Goal: Transaction & Acquisition: Subscribe to service/newsletter

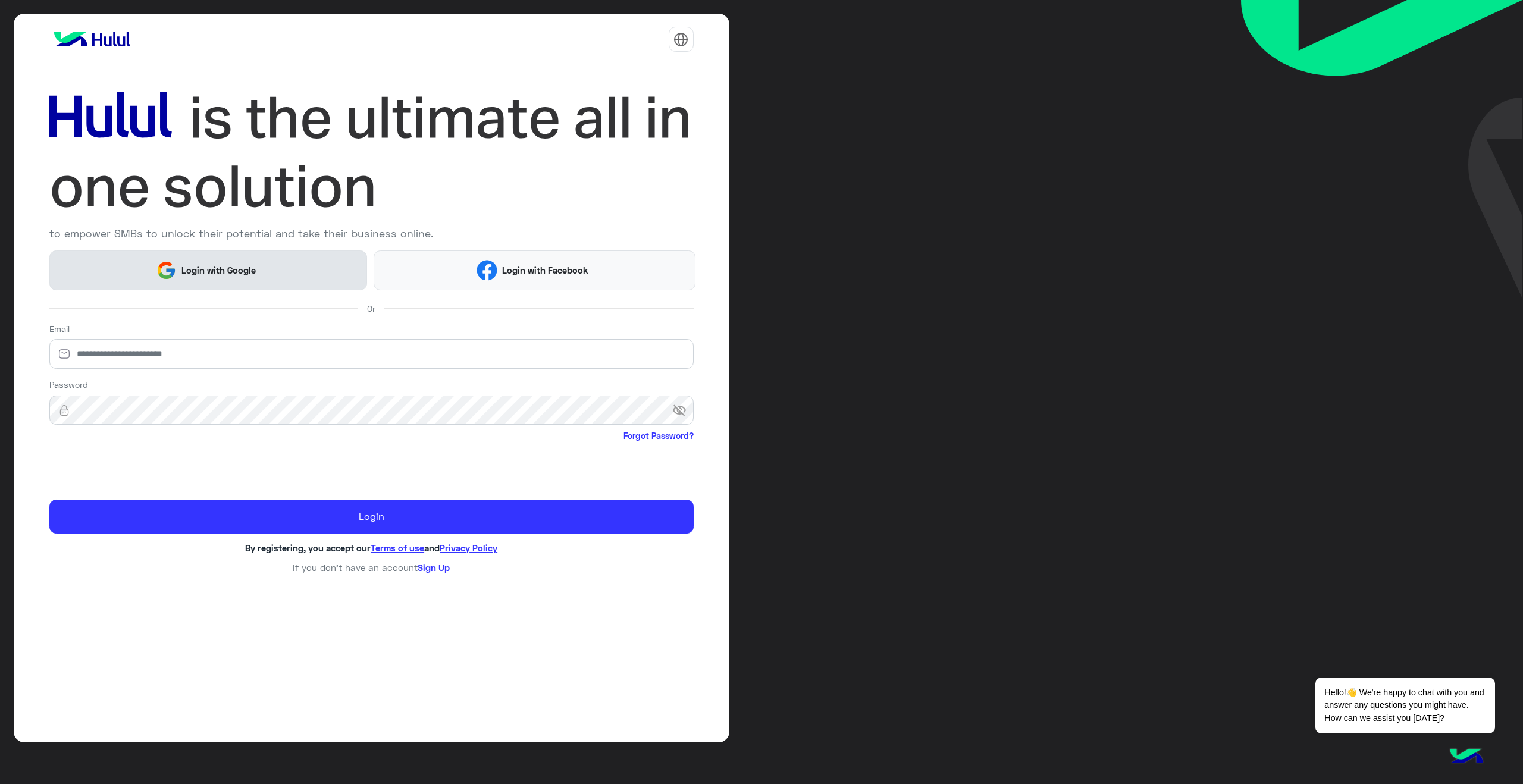
click at [228, 268] on span "Login with Google" at bounding box center [218, 270] width 83 height 14
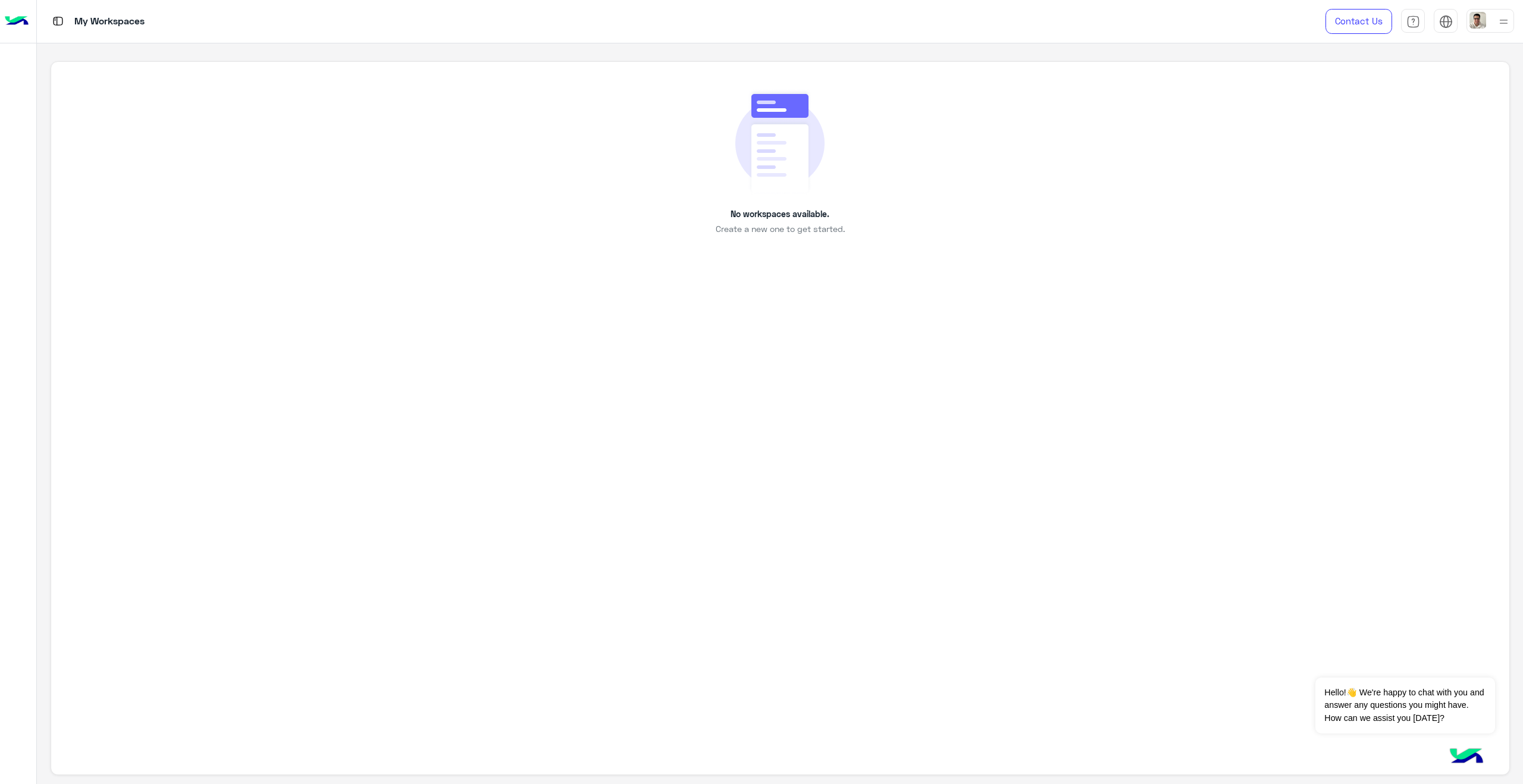
click at [226, 28] on div "My Workspaces" at bounding box center [532, 21] width 991 height 43
click at [19, 53] on div at bounding box center [18, 409] width 36 height 727
click at [1489, 20] on div at bounding box center [1490, 20] width 48 height 23
click at [1402, 100] on link "Profile" at bounding box center [1404, 95] width 24 height 10
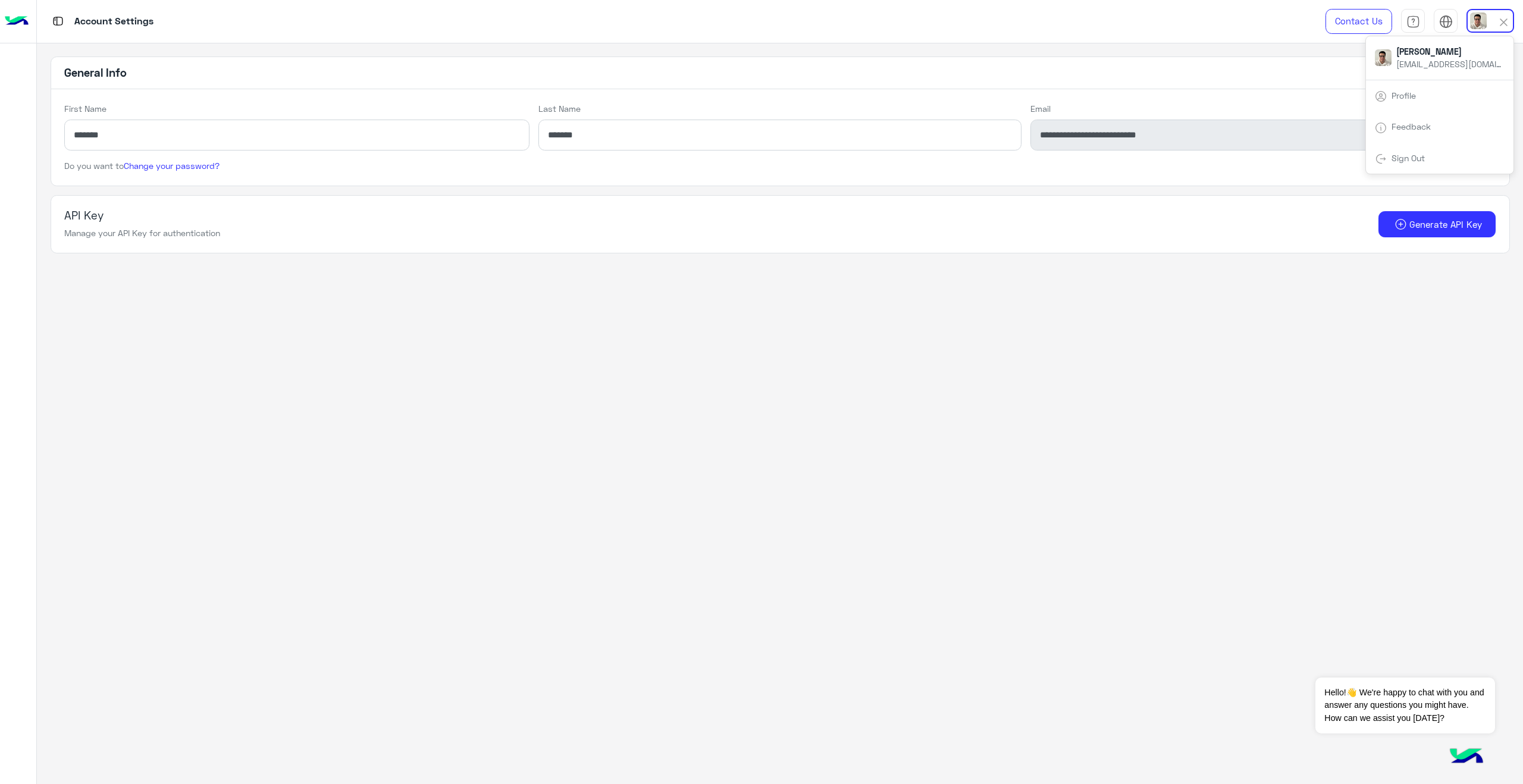
click at [632, 303] on app-account-settings-information "**********" at bounding box center [780, 414] width 1486 height 741
click at [128, 19] on p "Account Settings" at bounding box center [114, 22] width 79 height 16
click at [61, 33] on div "Account Settings" at bounding box center [532, 21] width 991 height 43
click at [17, 28] on img at bounding box center [16, 21] width 23 height 25
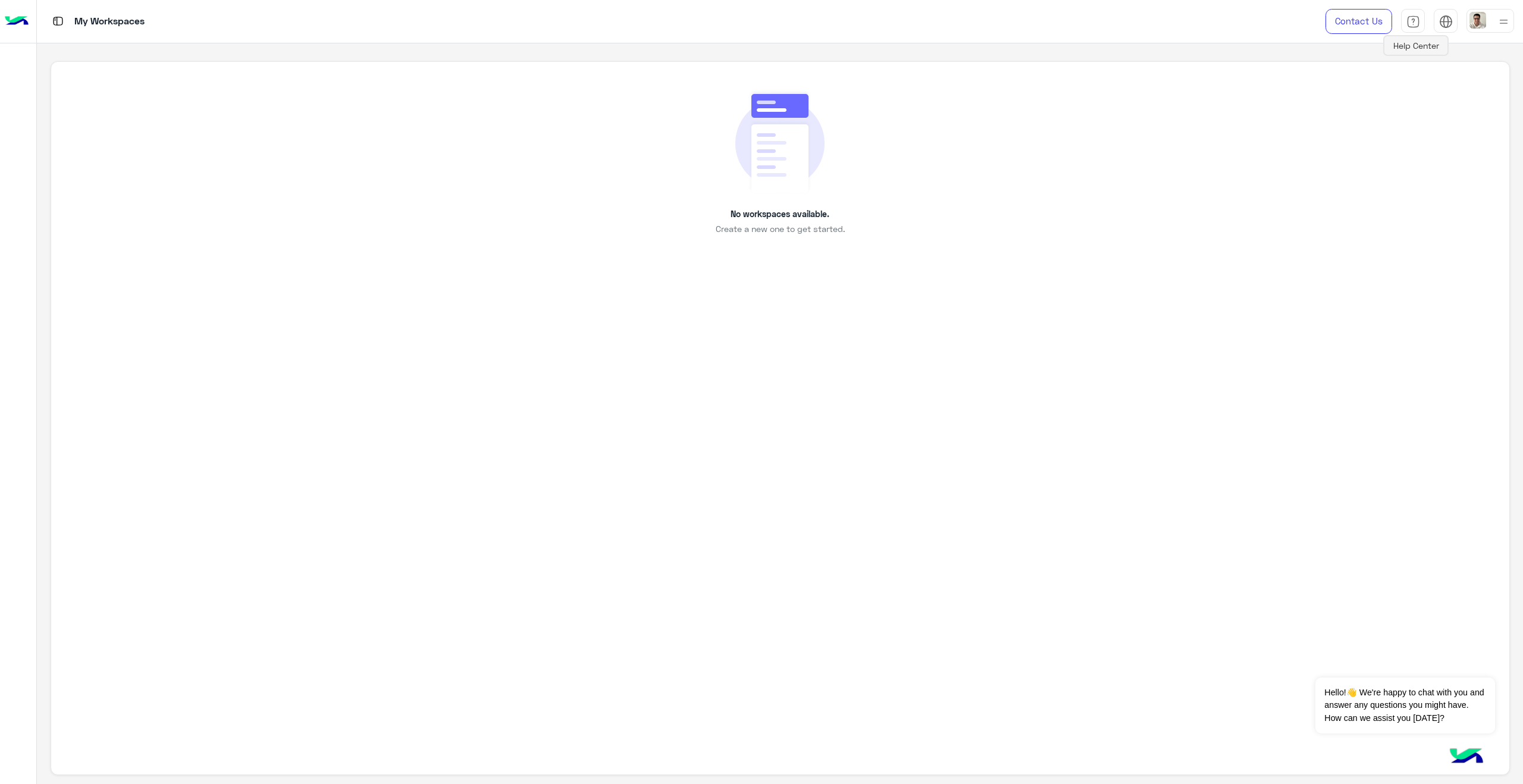
click at [1412, 28] on img at bounding box center [1413, 21] width 14 height 14
click at [54, 22] on img at bounding box center [57, 21] width 15 height 15
click at [1459, 751] on img at bounding box center [1466, 756] width 41 height 41
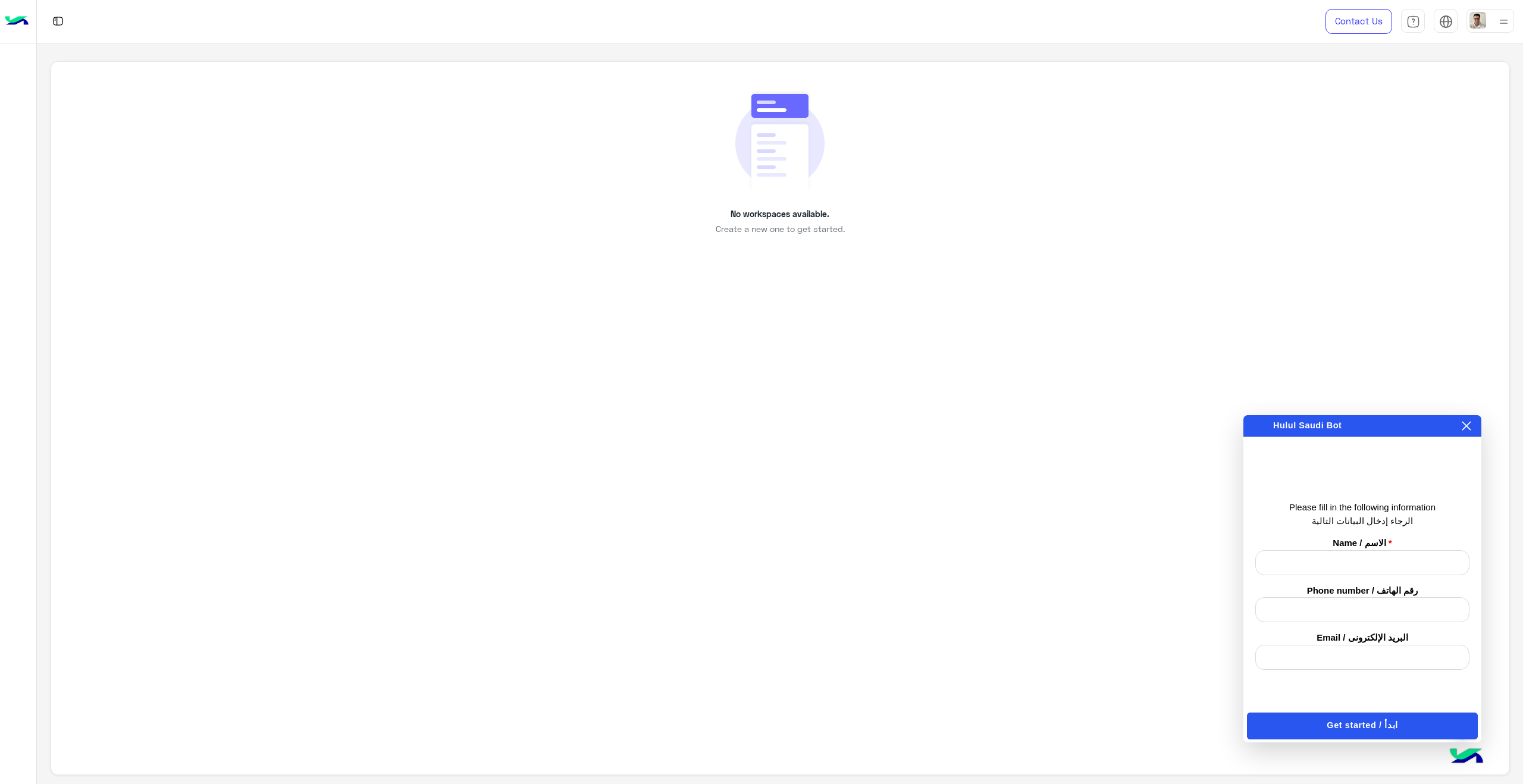
click at [1410, 350] on div "No workspaces available. Create a new one to get started." at bounding box center [779, 418] width 1459 height 714
click at [1466, 423] on icon at bounding box center [1466, 426] width 10 height 10
click at [1303, 534] on button "نعم / Yes" at bounding box center [1295, 528] width 59 height 17
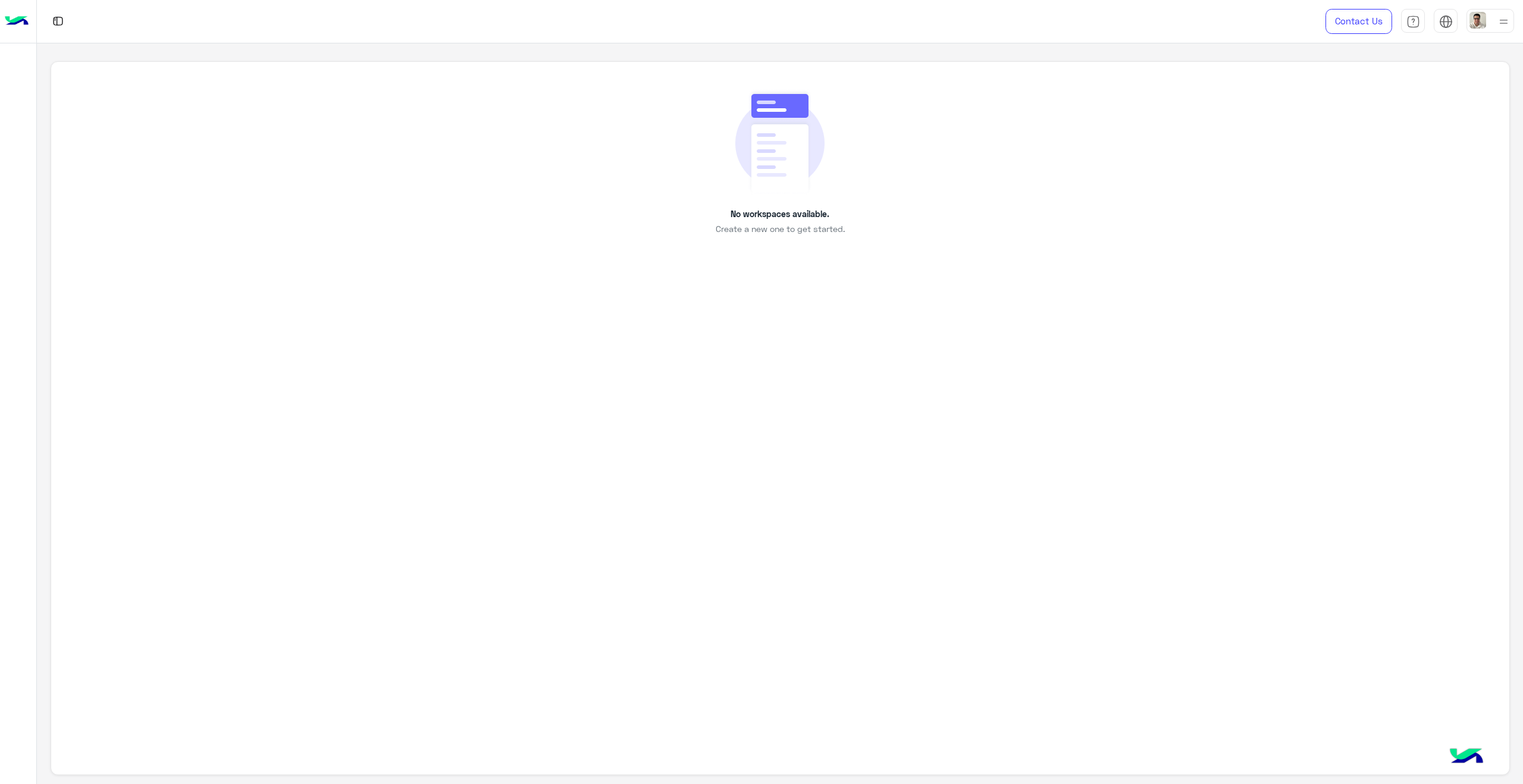
click at [1500, 17] on img at bounding box center [1504, 22] width 15 height 15
click at [871, 221] on div "No workspaces available. Create a new one to get started." at bounding box center [780, 163] width 1405 height 147
click at [1411, 23] on img at bounding box center [1413, 21] width 14 height 14
click at [1491, 19] on div at bounding box center [1490, 20] width 48 height 23
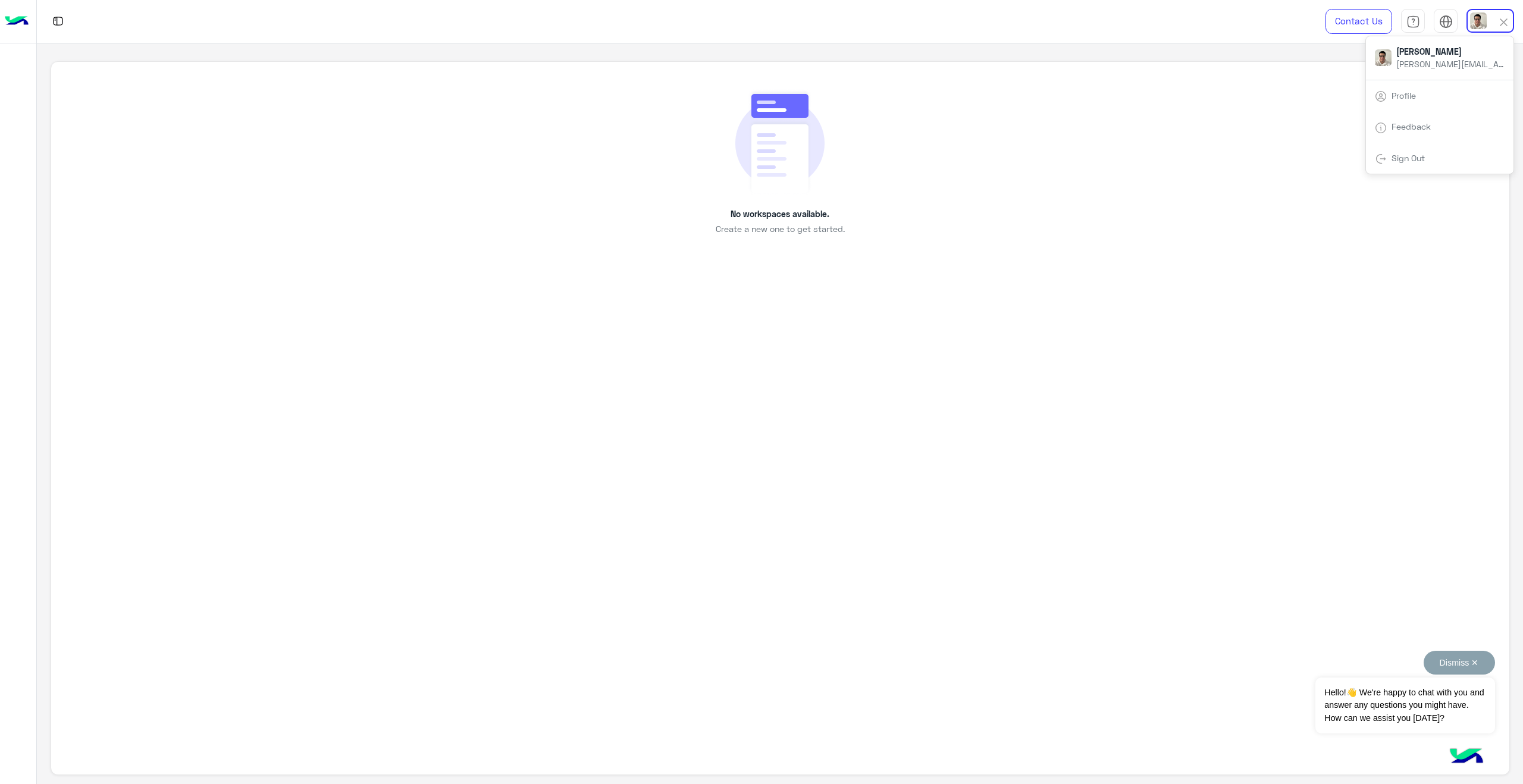
click at [1449, 711] on span "Hello!👋 We're happy to chat with you and answer any questions you might have. H…" at bounding box center [1404, 705] width 179 height 56
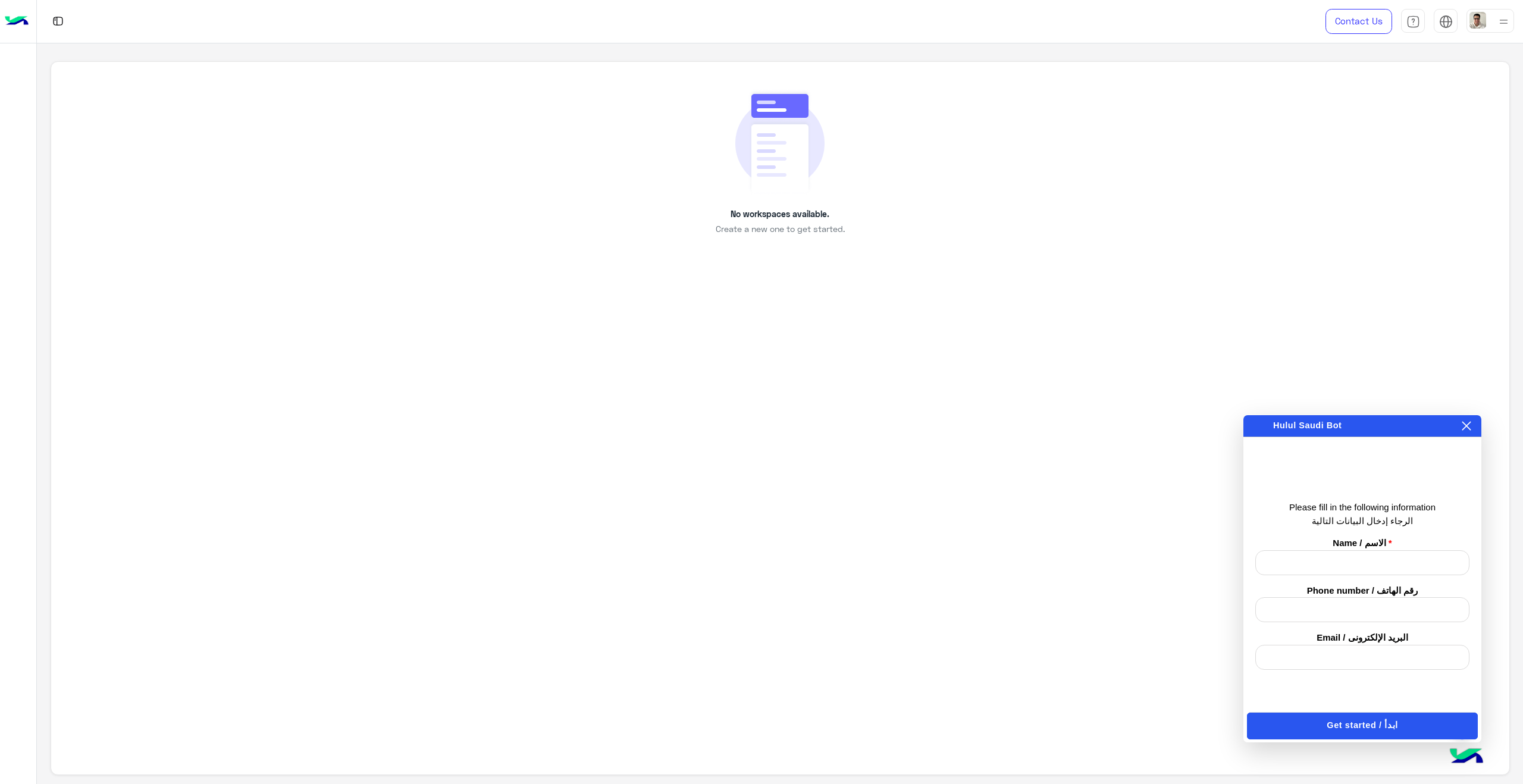
click at [1360, 584] on label "Phone number / رقم الهاتف" at bounding box center [1362, 591] width 214 height 14
click at [1360, 569] on input "text" at bounding box center [1362, 562] width 214 height 25
click at [1372, 565] on input "text" at bounding box center [1362, 562] width 214 height 25
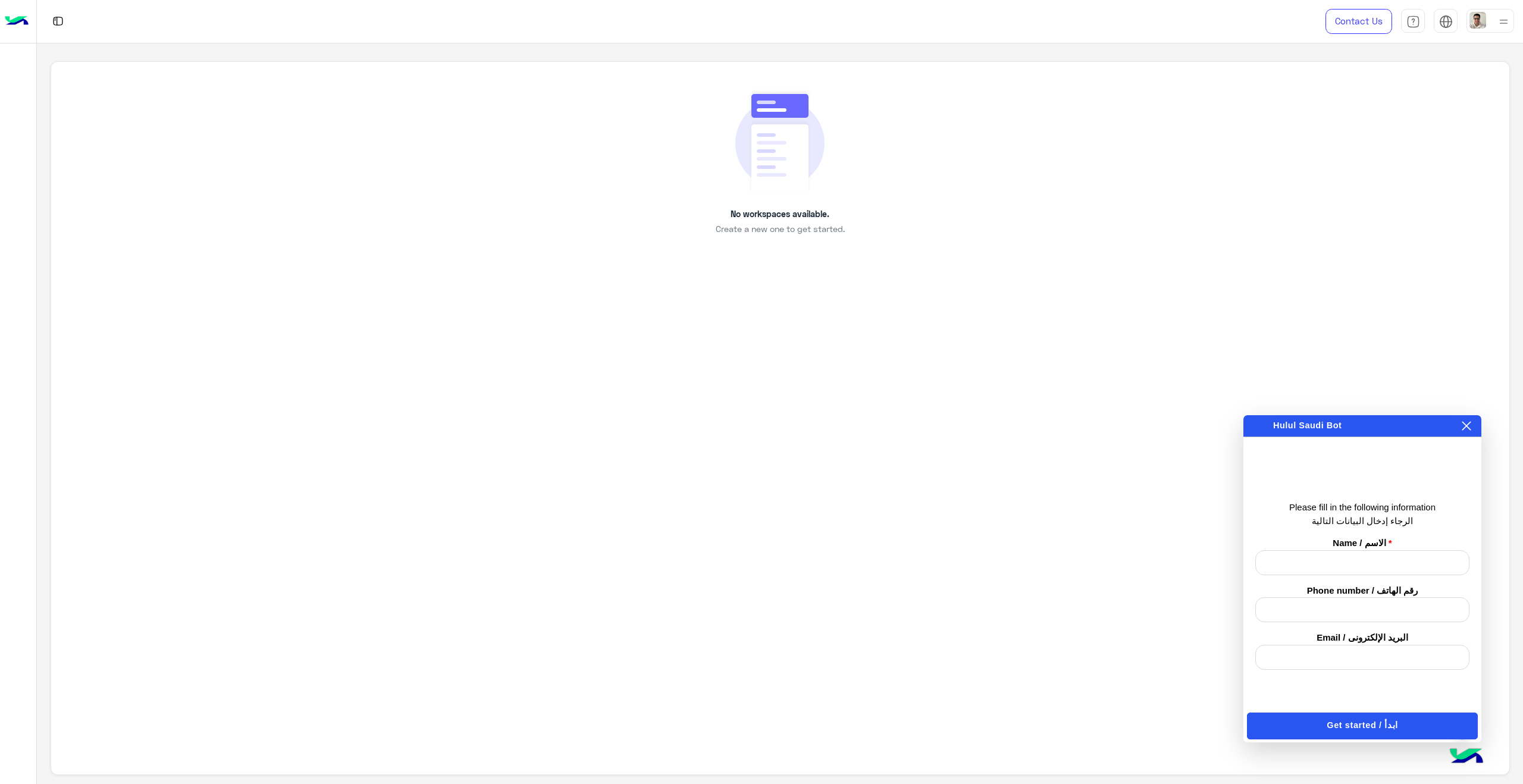
click at [1378, 612] on input "text" at bounding box center [1362, 609] width 214 height 25
click at [1376, 655] on input "email" at bounding box center [1362, 657] width 214 height 25
click at [1386, 570] on input "text" at bounding box center [1362, 562] width 214 height 25
type input "*"
type input "*******"
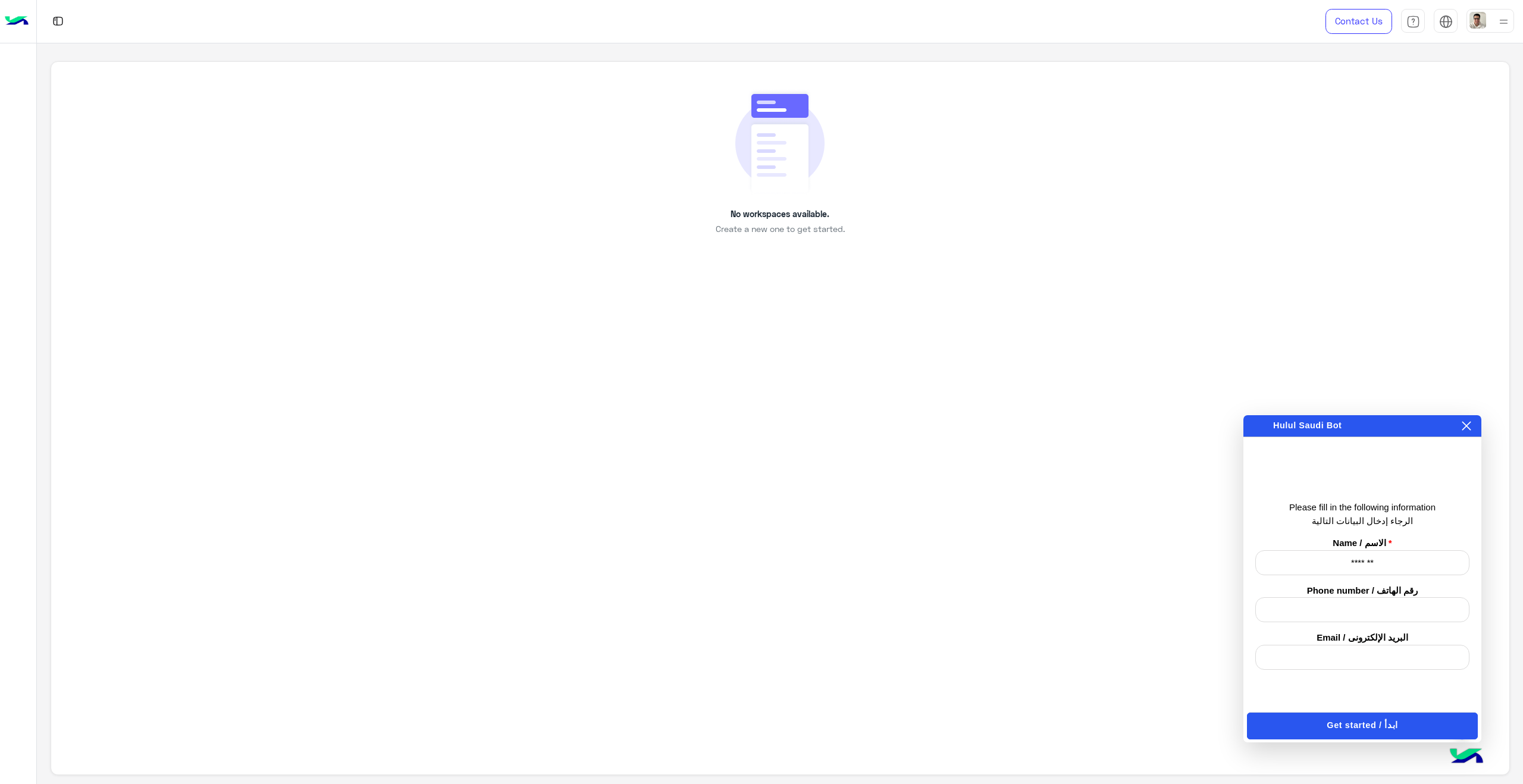
click at [1361, 729] on span "Get started / ابدأ" at bounding box center [1361, 726] width 70 height 13
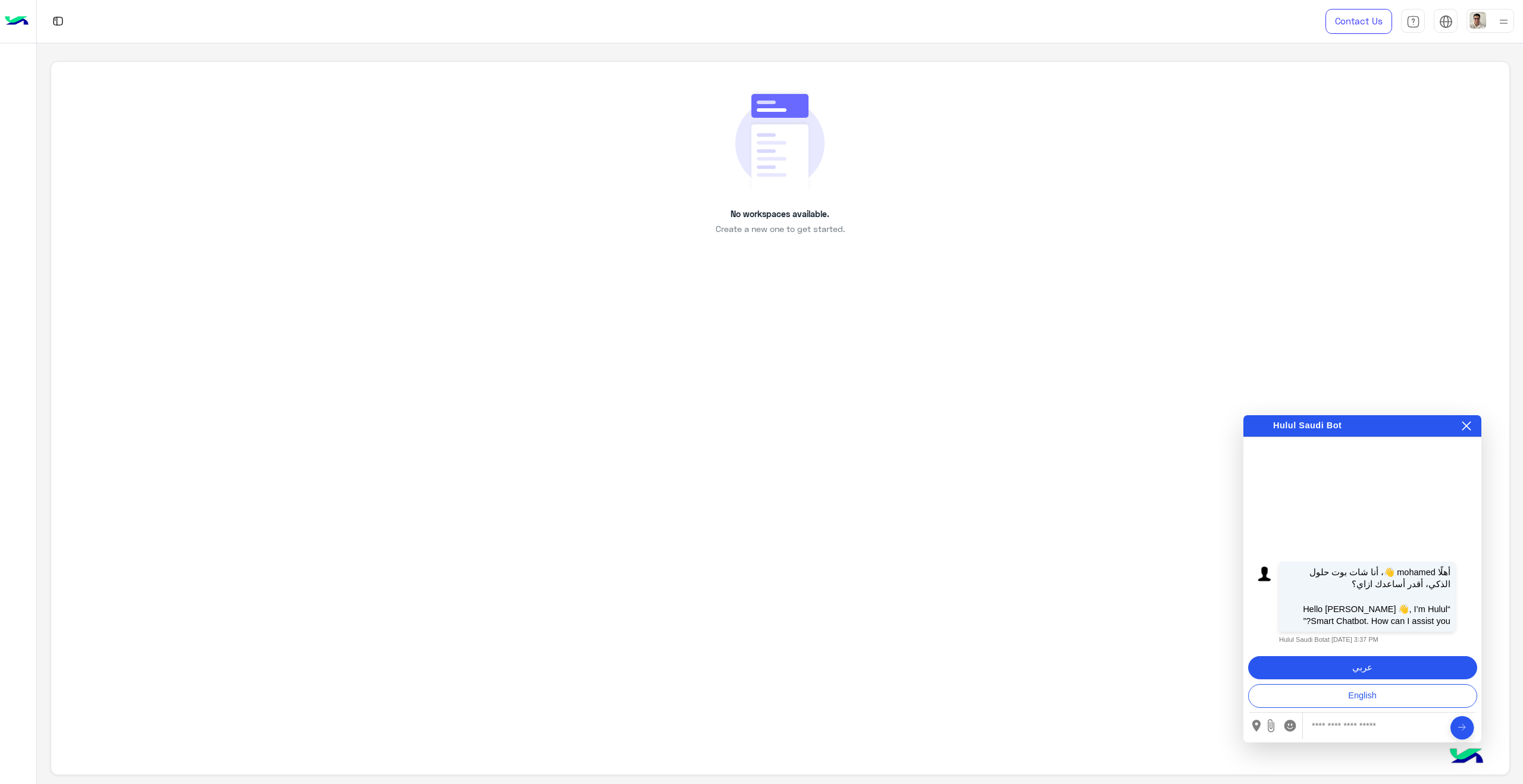
click at [1368, 668] on button "عربي" at bounding box center [1362, 667] width 229 height 23
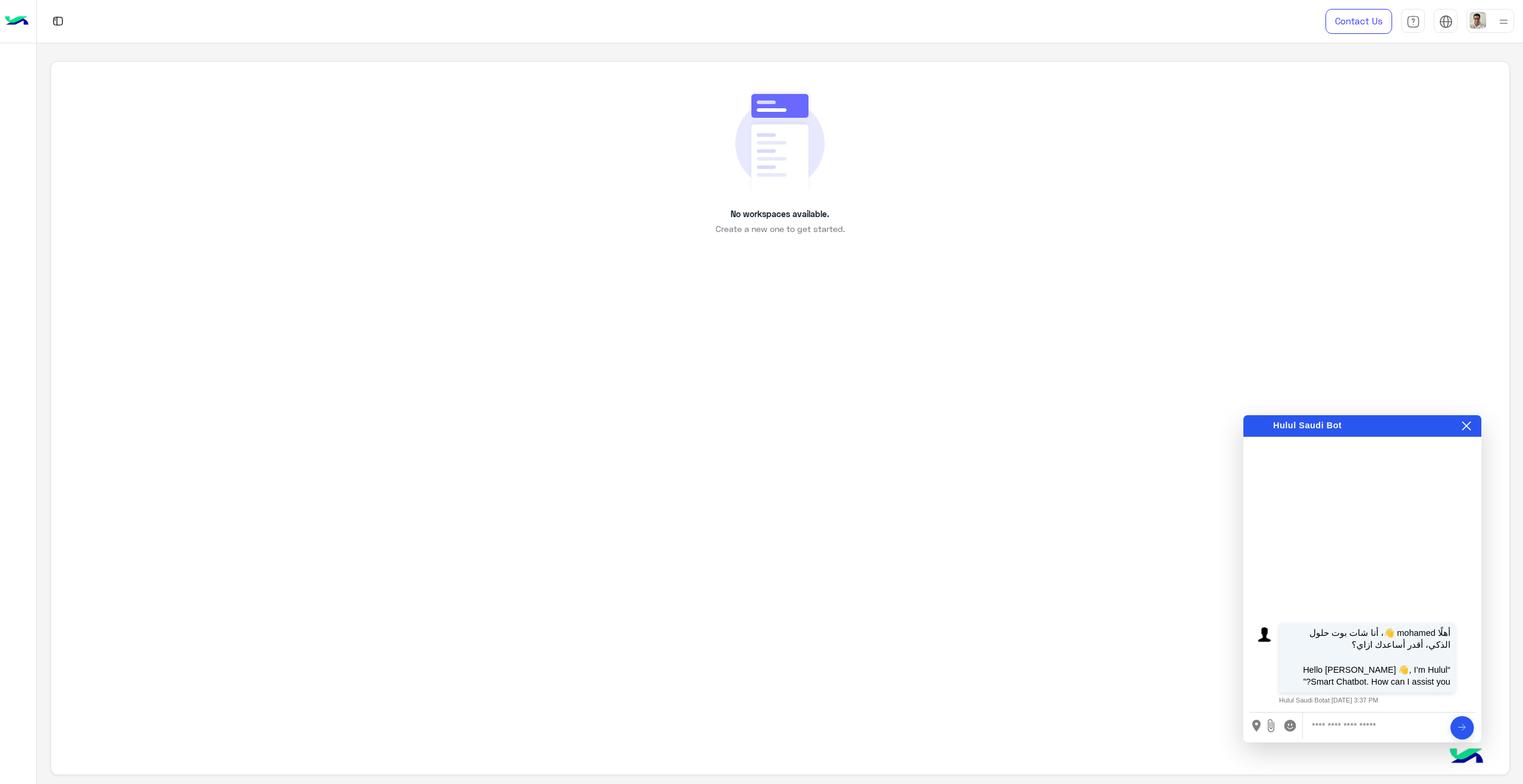
click at [1355, 727] on input "text" at bounding box center [1376, 726] width 128 height 26
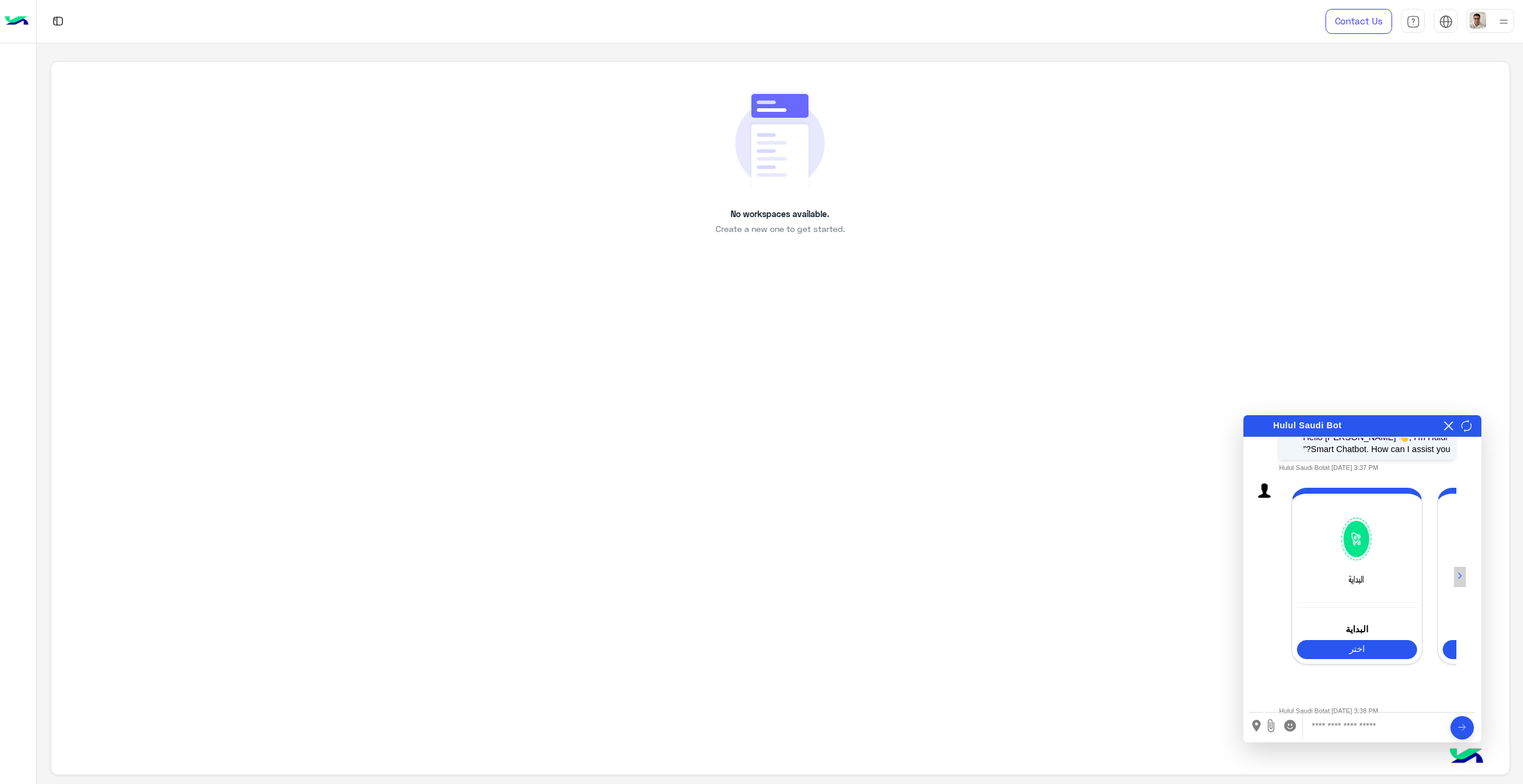
scroll to position [70, 0]
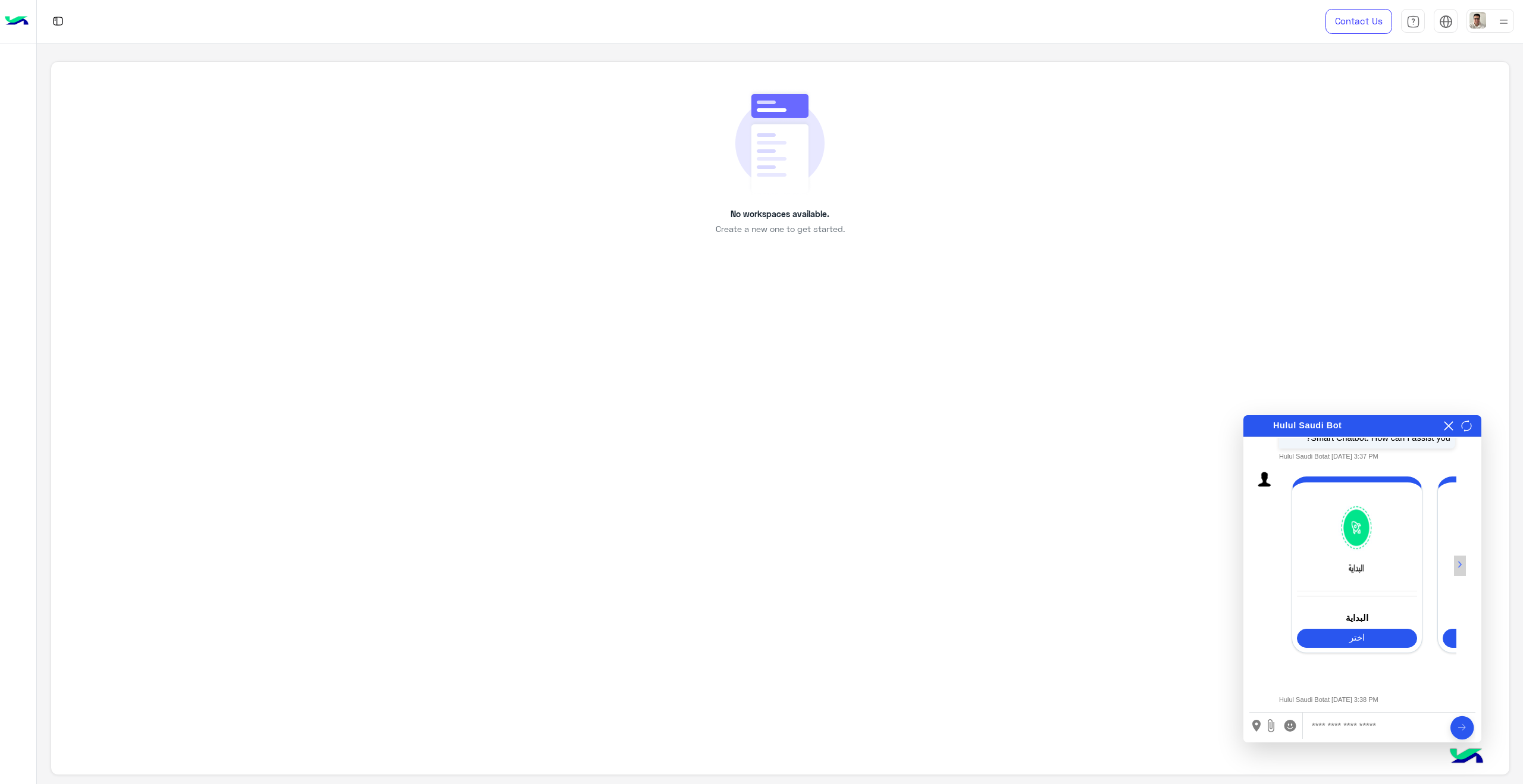
click at [1463, 565] on button "›" at bounding box center [1460, 566] width 12 height 20
click at [1392, 638] on button "اختر" at bounding box center [1366, 638] width 121 height 19
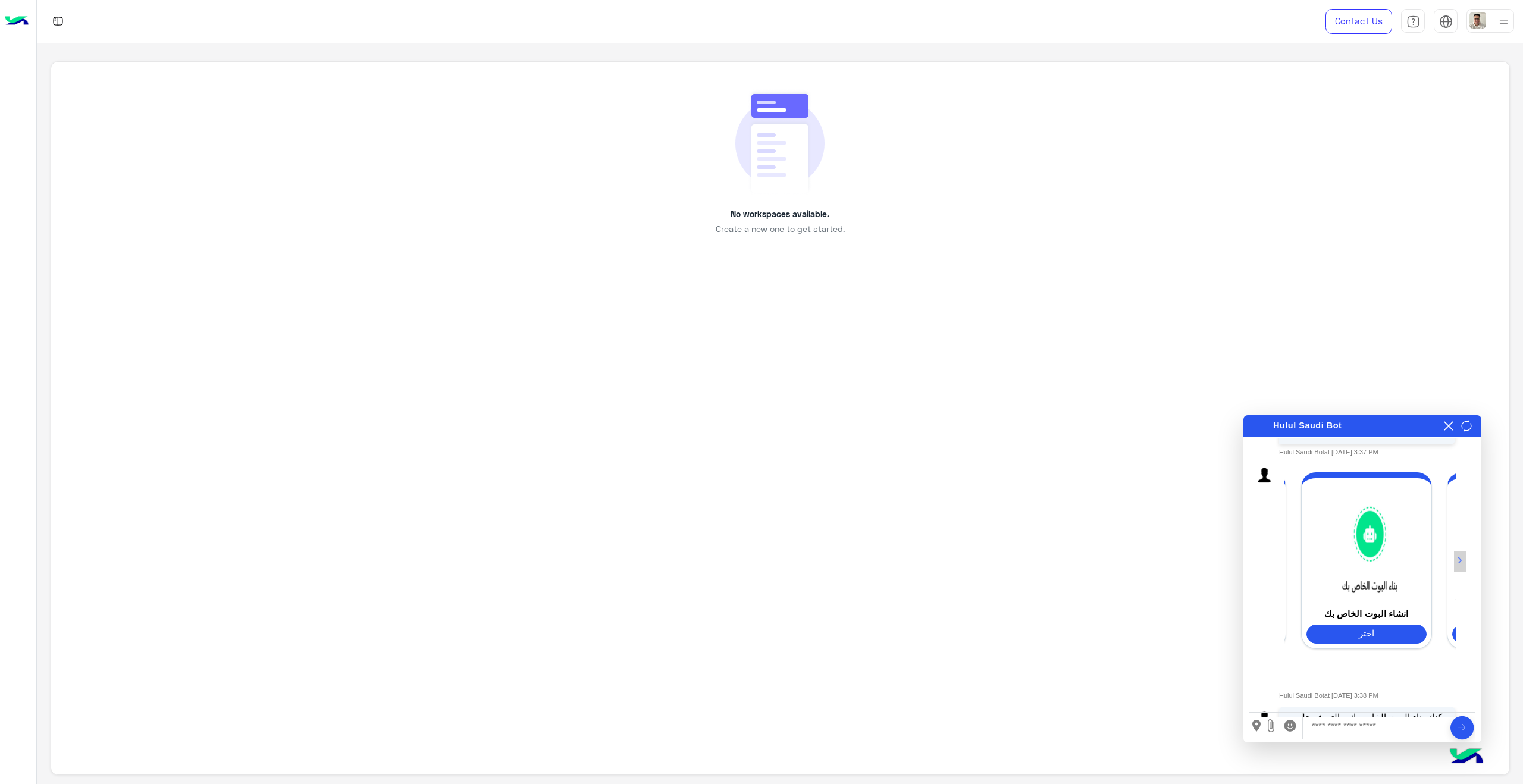
scroll to position [184, 0]
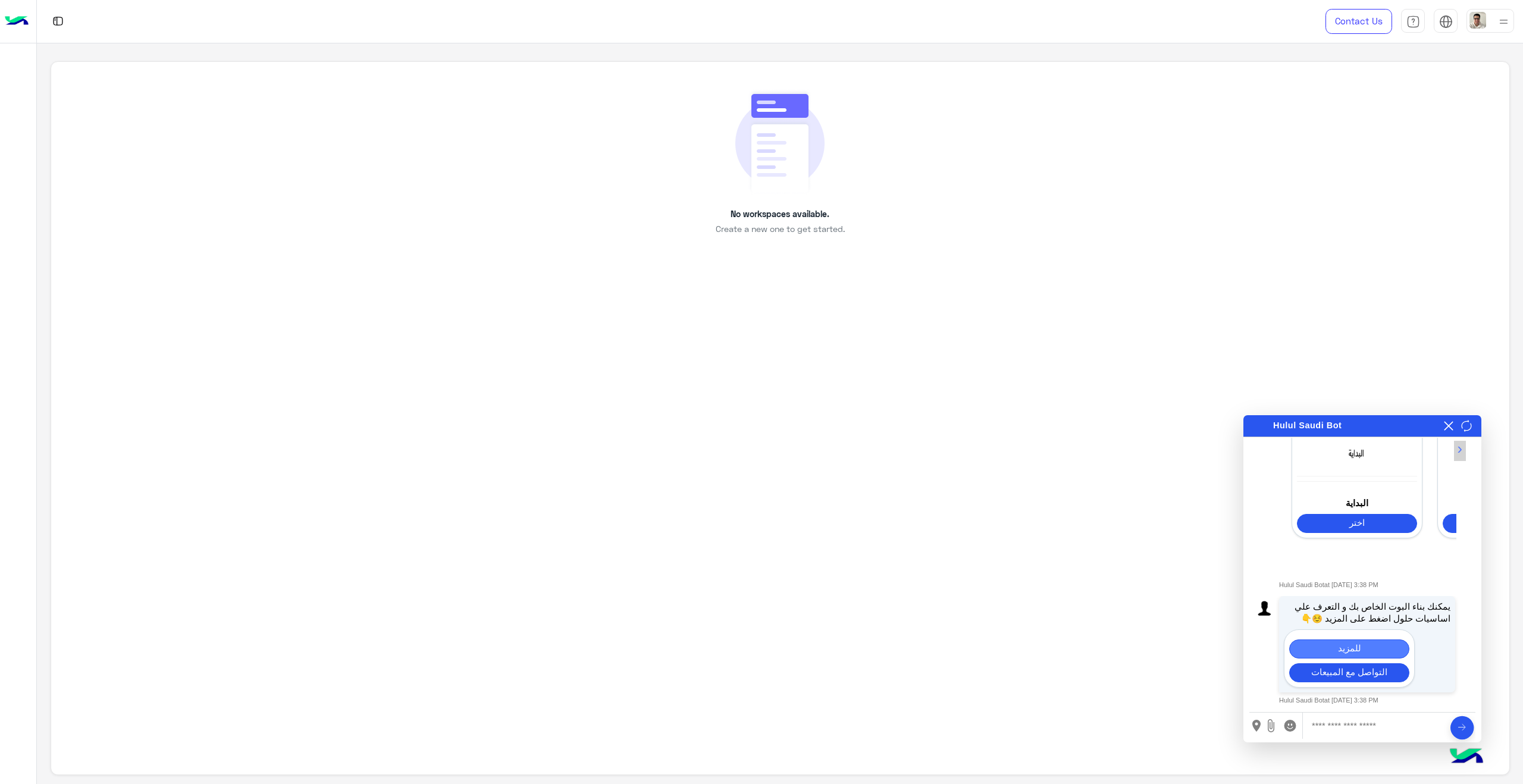
click at [1353, 644] on button "للمزيد" at bounding box center [1349, 649] width 121 height 19
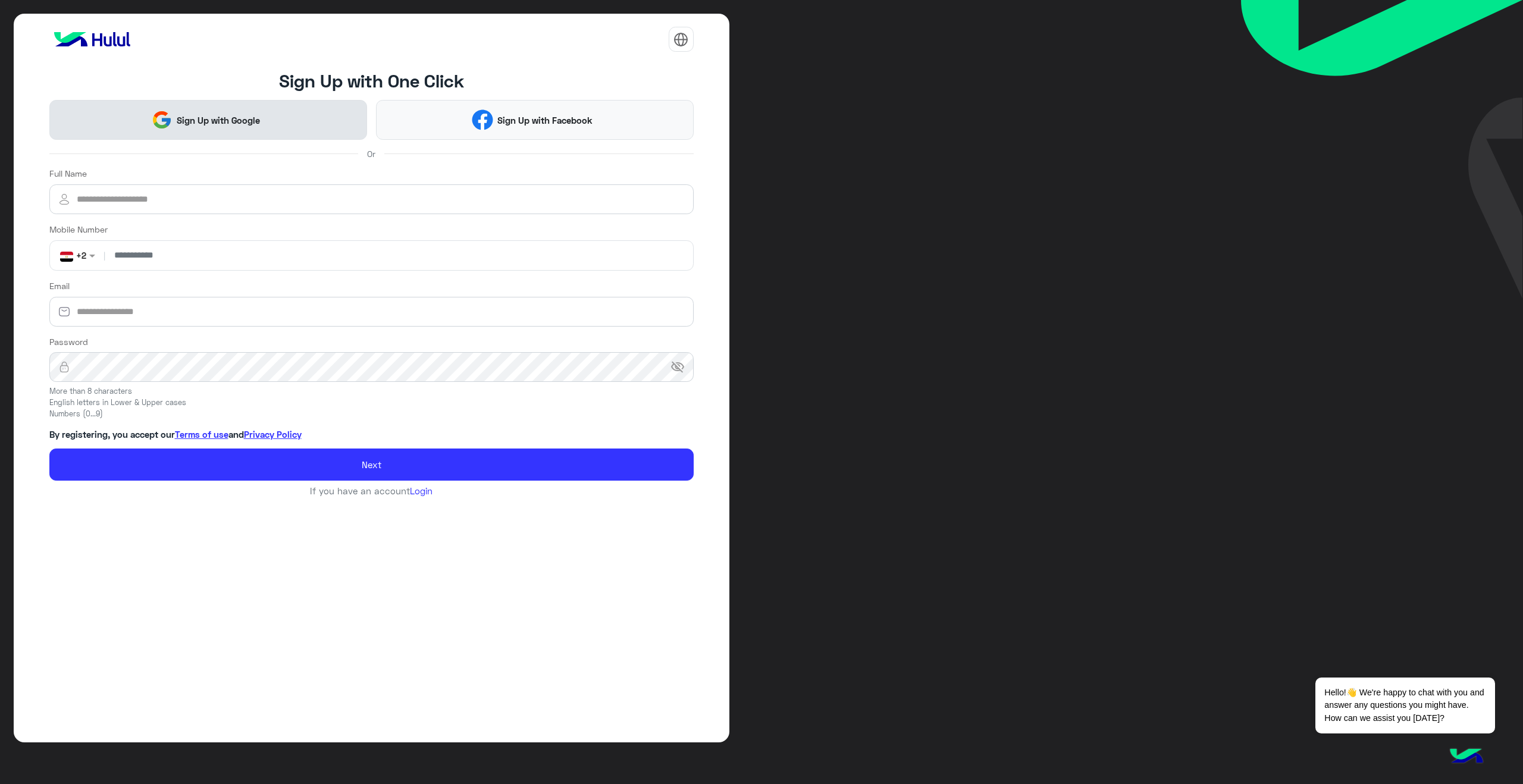
click at [266, 125] on button "Sign Up with Google" at bounding box center [208, 120] width 318 height 40
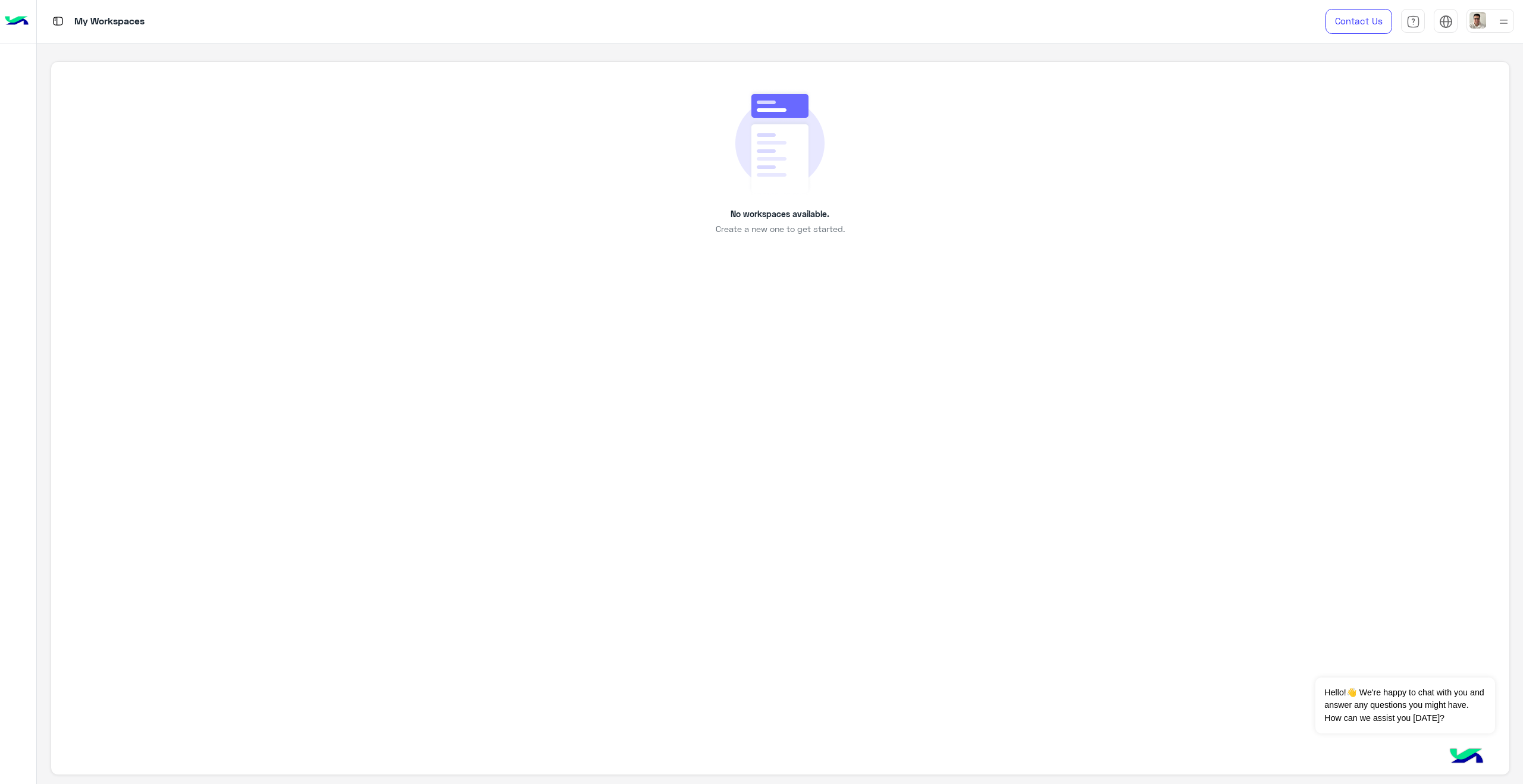
click at [21, 98] on div at bounding box center [18, 409] width 36 height 727
drag, startPoint x: 21, startPoint y: 84, endPoint x: 11, endPoint y: 543, distance: 459.1
click at [11, 543] on div at bounding box center [18, 409] width 36 height 727
click at [23, 23] on img at bounding box center [16, 21] width 23 height 25
click at [13, 19] on img at bounding box center [16, 21] width 23 height 25
